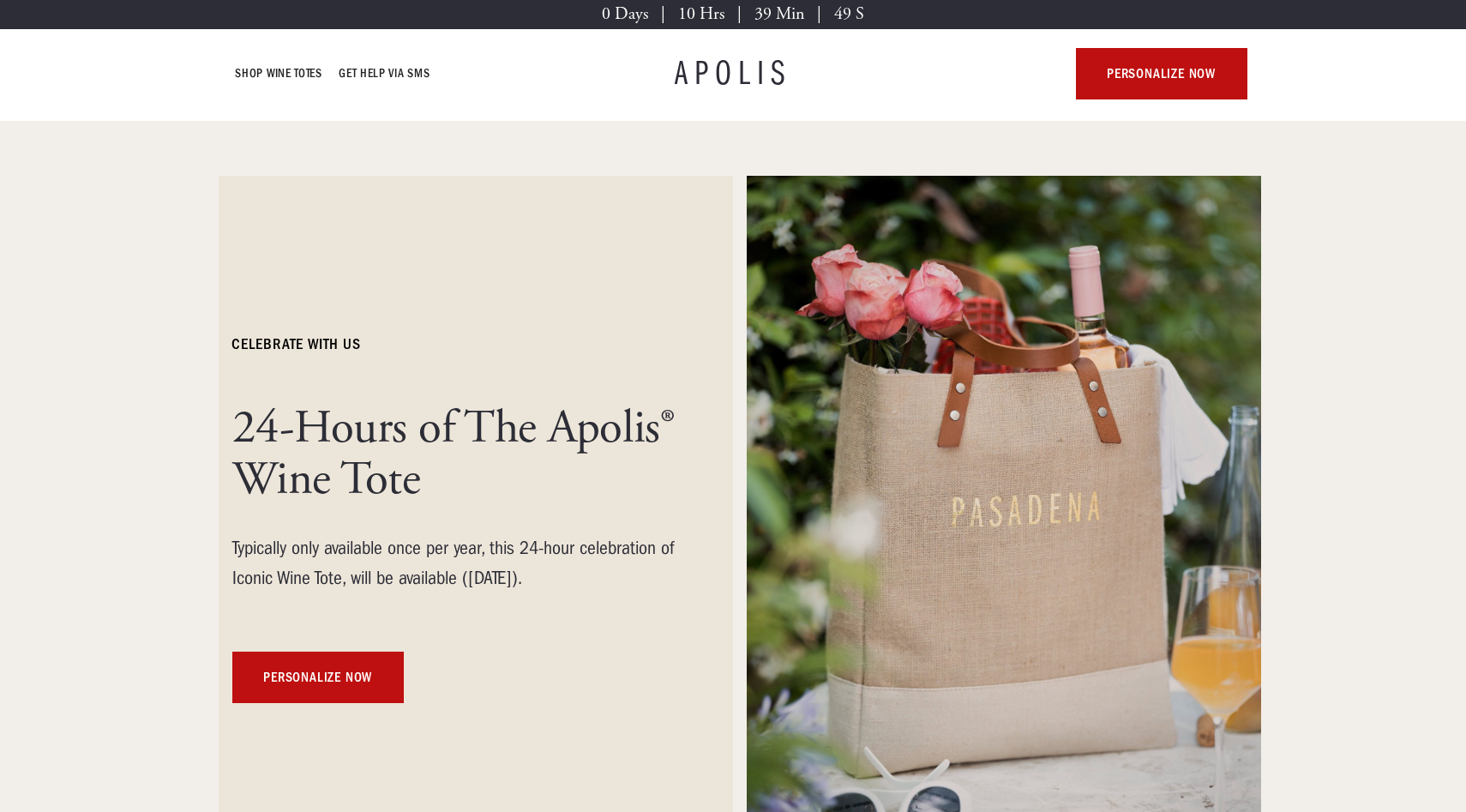
click at [734, 68] on h1 "APOLIS" at bounding box center [733, 73] width 117 height 34
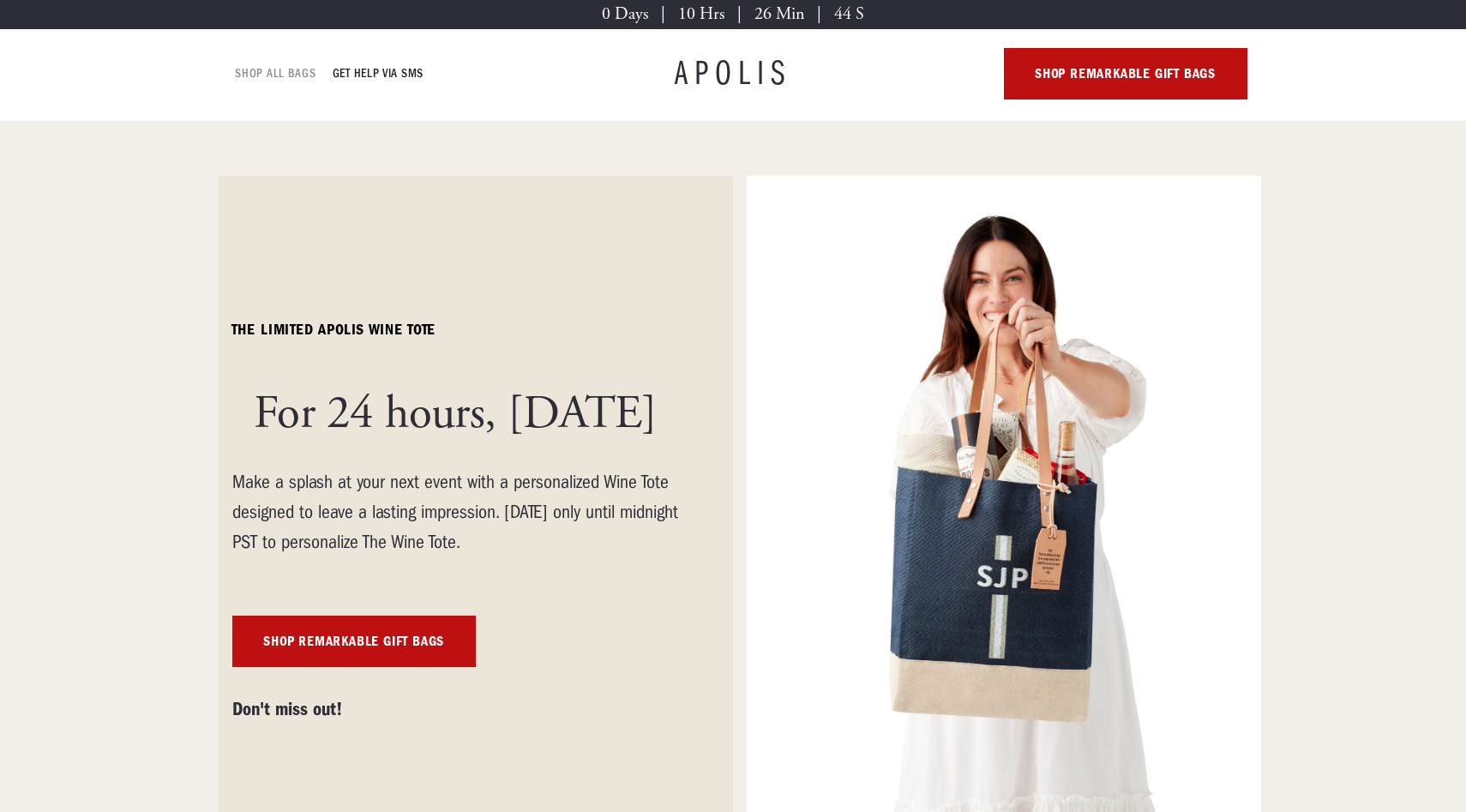
click at [257, 71] on link "Shop ALL BAGS" at bounding box center [275, 73] width 80 height 20
